Goal: Check status: Check status

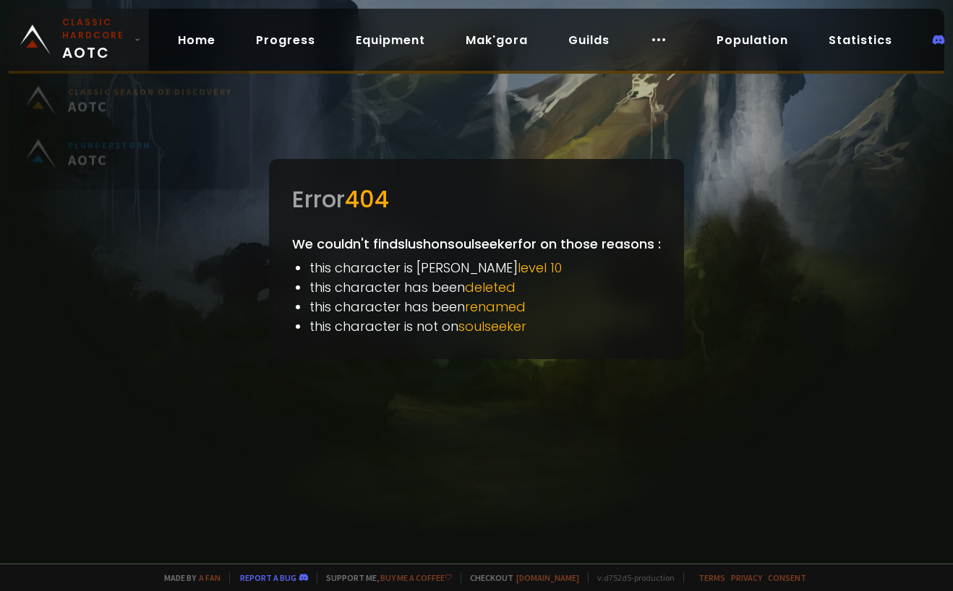
drag, startPoint x: 58, startPoint y: 27, endPoint x: 66, endPoint y: 48, distance: 22.4
click at [58, 27] on link "Classic Hardcore AOTC" at bounding box center [79, 40] width 140 height 62
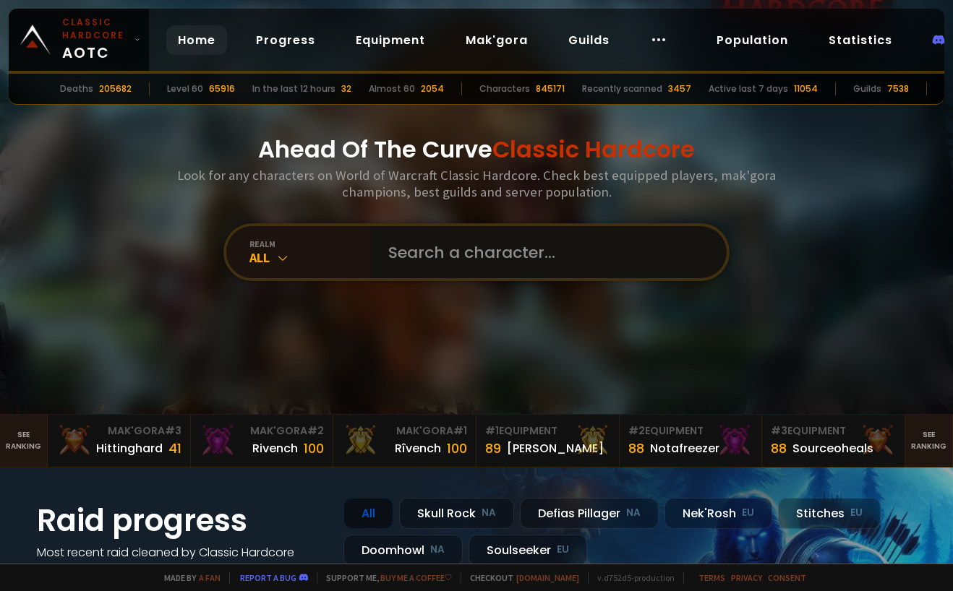
click at [380, 232] on input "text" at bounding box center [545, 252] width 330 height 52
paste input "[DEMOGRAPHIC_DATA]"
type input "[DEMOGRAPHIC_DATA]"
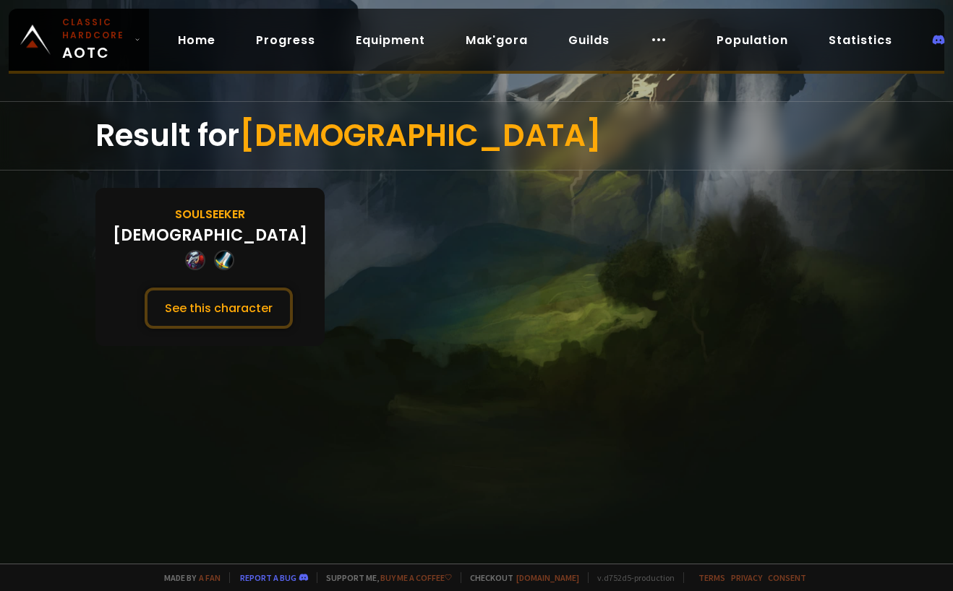
click at [178, 218] on div "Soulseeker" at bounding box center [210, 214] width 70 height 18
click at [210, 348] on div "Result for [DEMOGRAPHIC_DATA] Soulseeker [DEMOGRAPHIC_DATA] See this character" at bounding box center [476, 332] width 953 height 463
click at [210, 317] on button "See this character" at bounding box center [219, 308] width 148 height 41
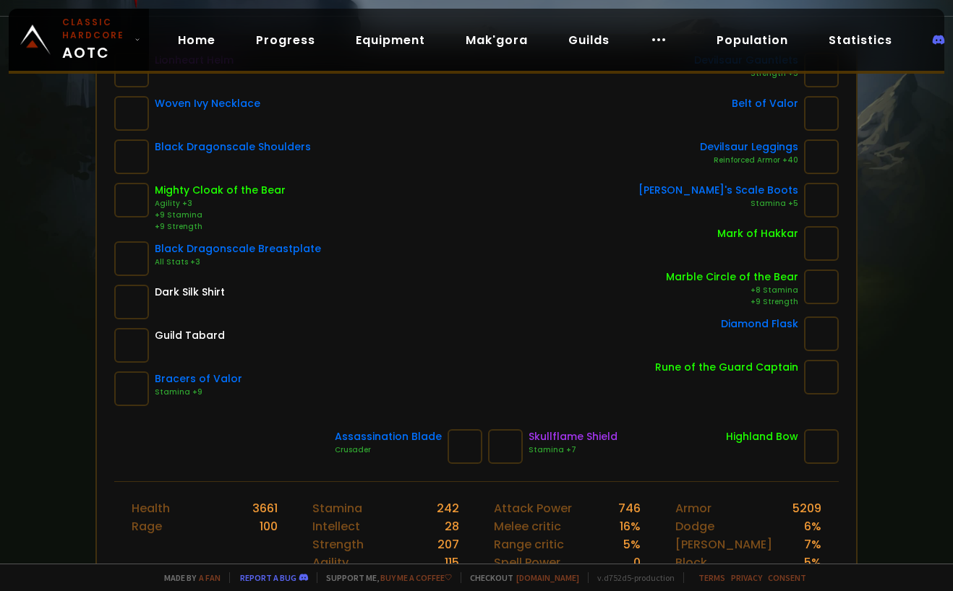
scroll to position [168, 0]
